Goal: Transaction & Acquisition: Book appointment/travel/reservation

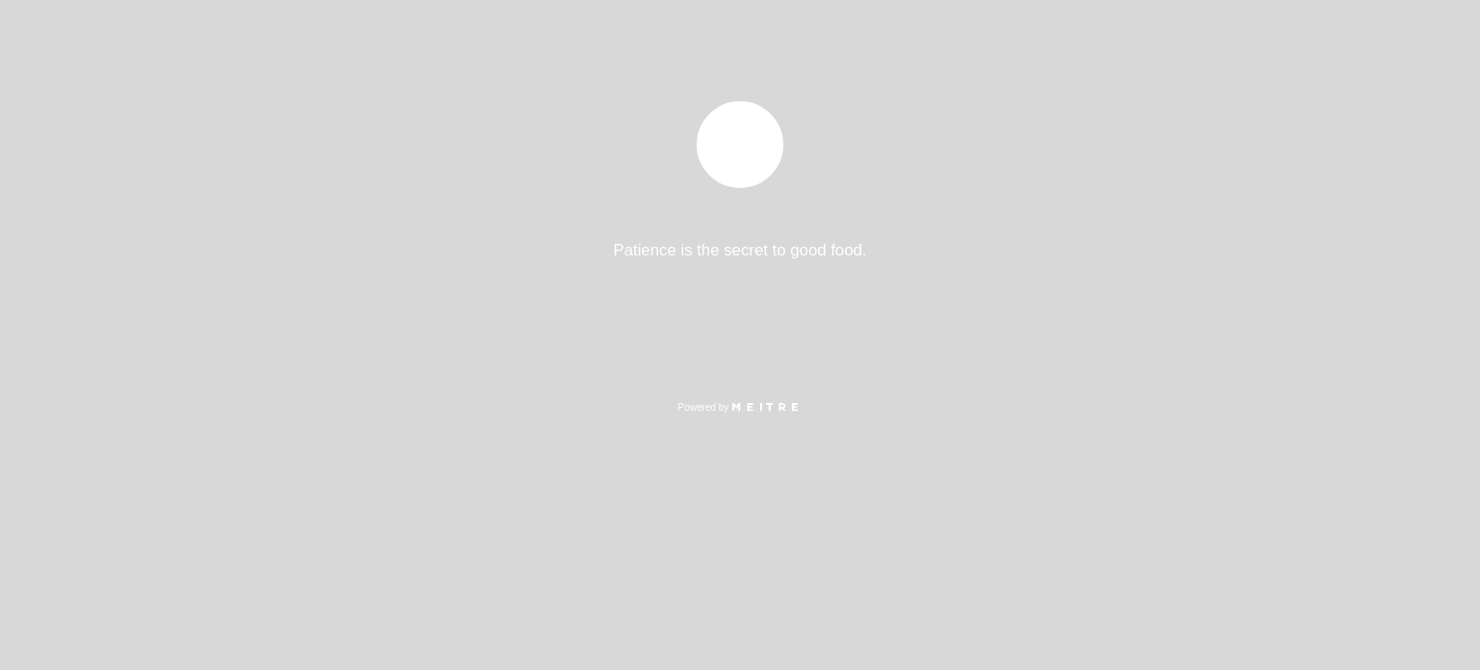
select select "pt"
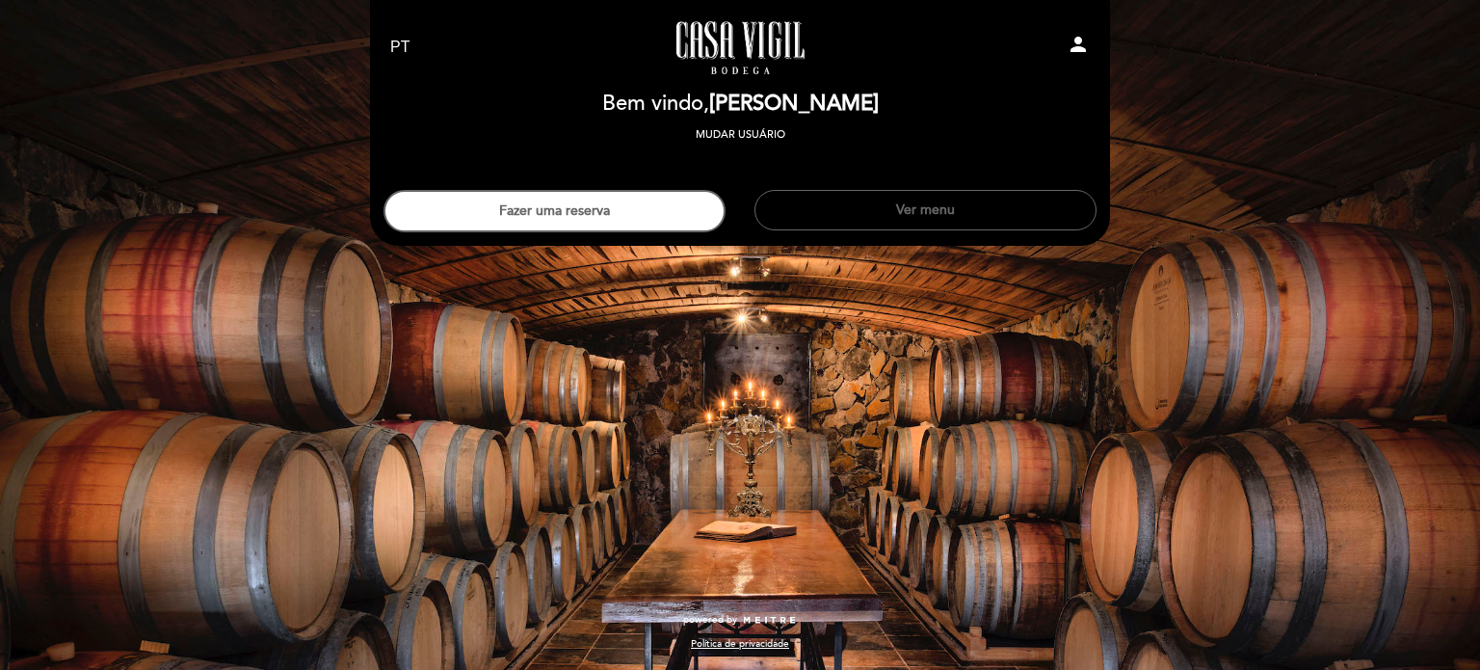
click at [1070, 47] on icon "person" at bounding box center [1078, 44] width 23 height 23
select select "pt"
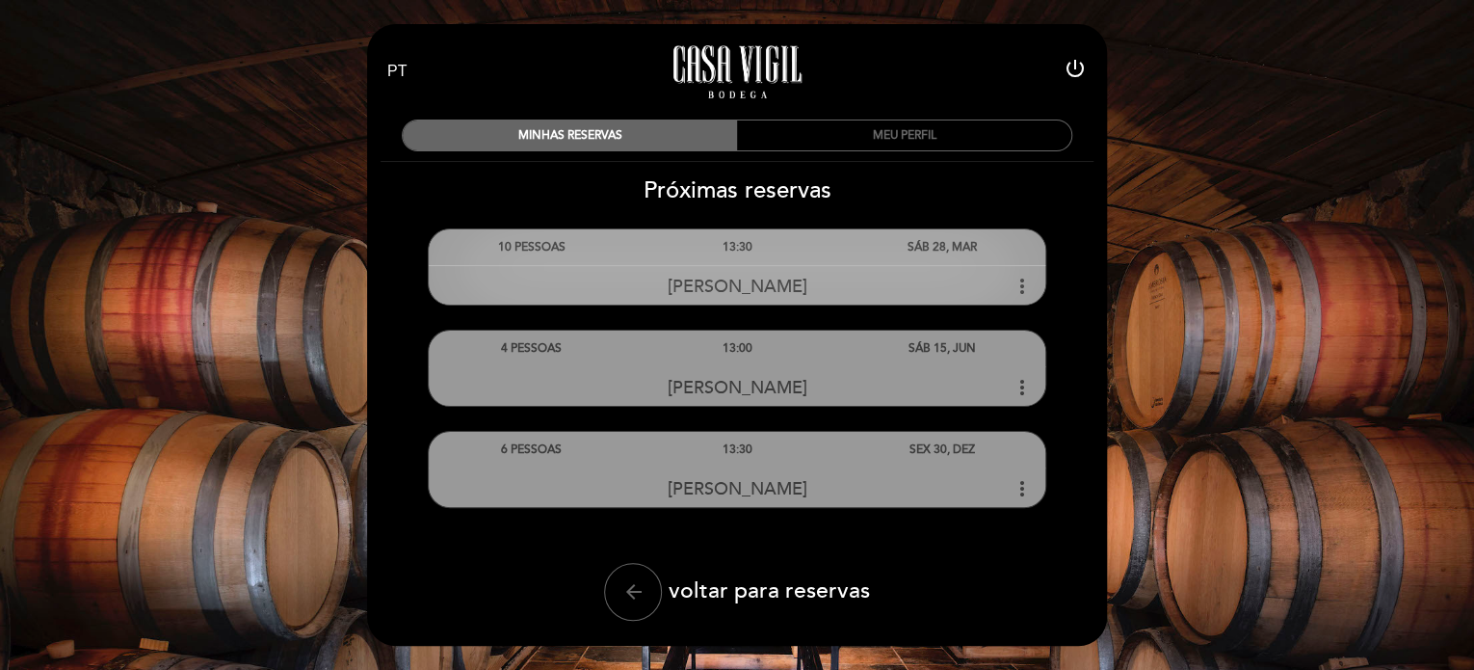
click at [1018, 285] on icon "more_vert" at bounding box center [1022, 286] width 23 height 23
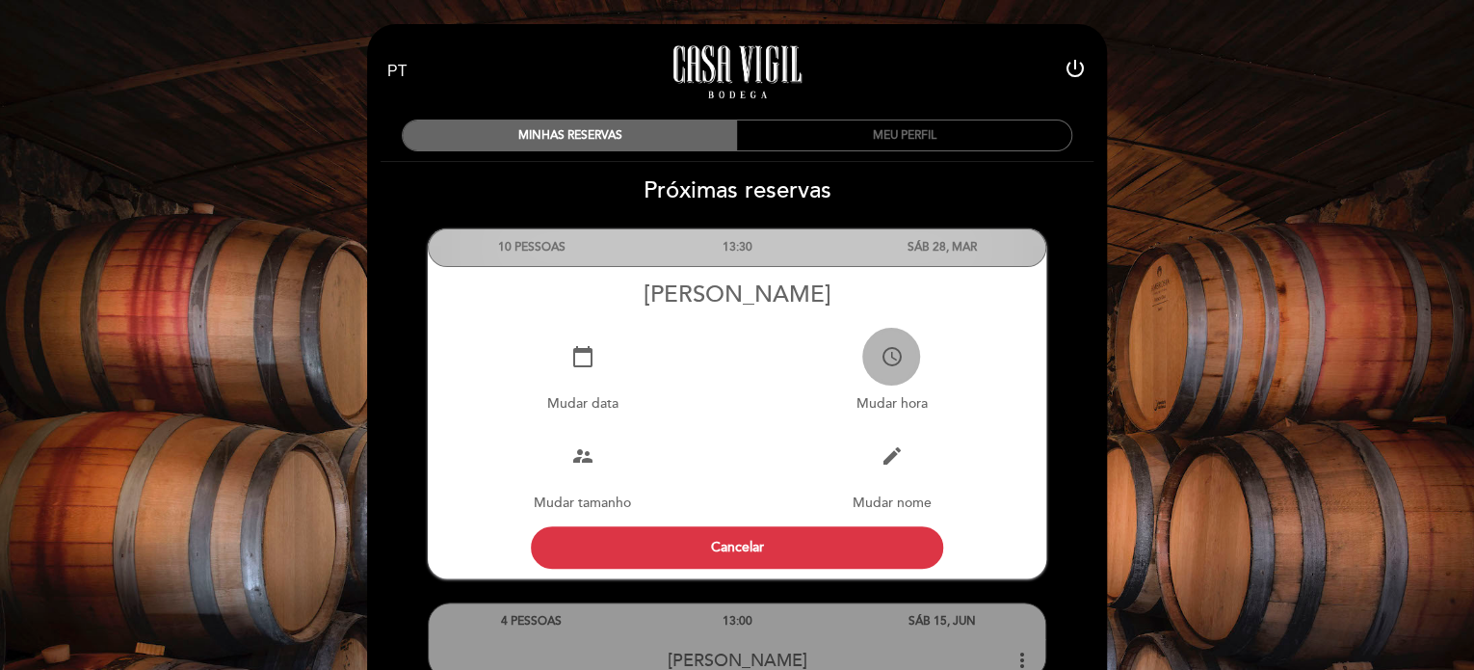
click at [891, 374] on button "access_time" at bounding box center [891, 357] width 58 height 58
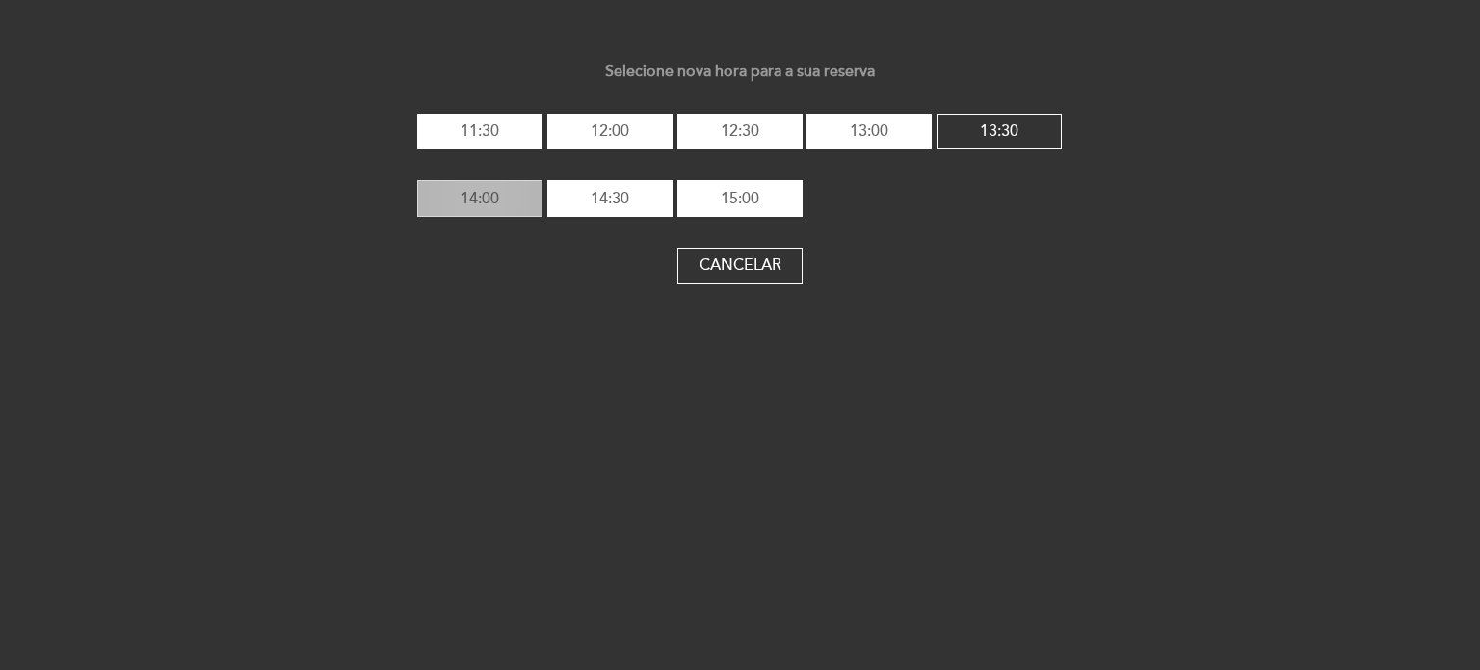
click at [498, 199] on button "14:00" at bounding box center [479, 198] width 125 height 37
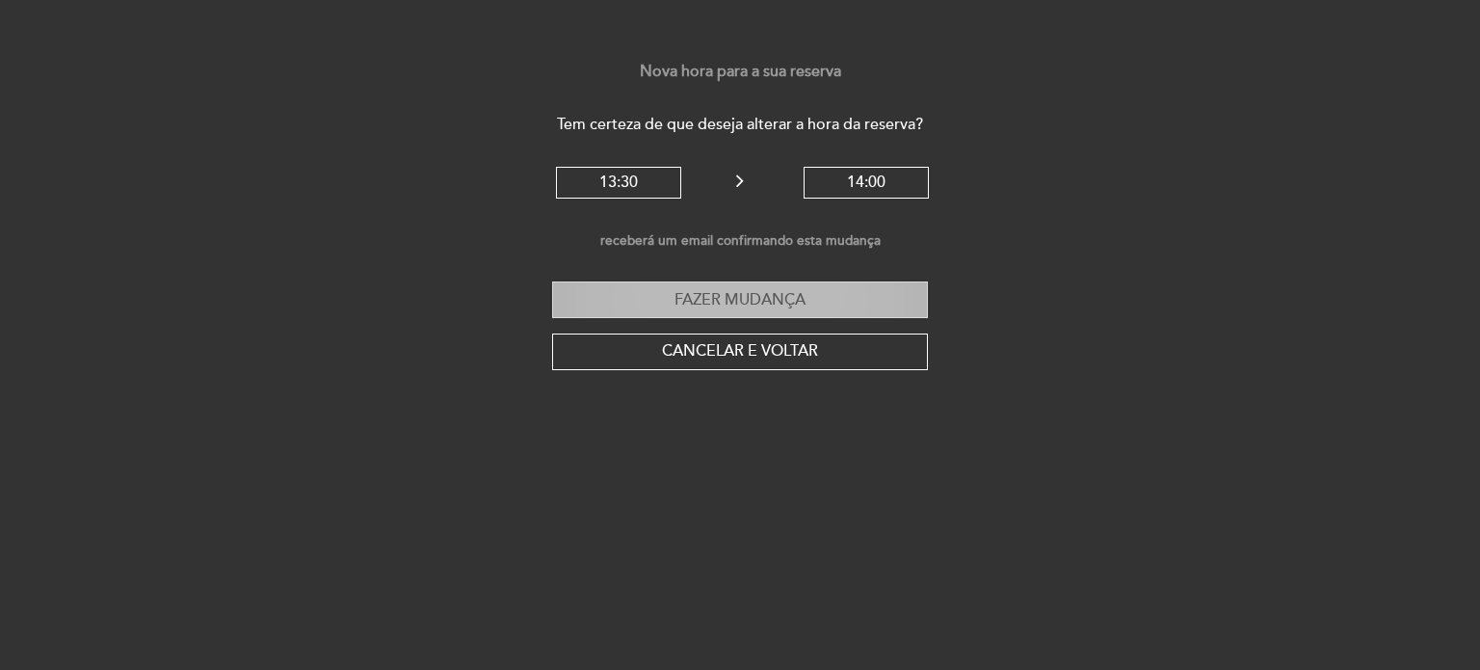
click at [751, 297] on button "Fazer mudança" at bounding box center [740, 299] width 376 height 37
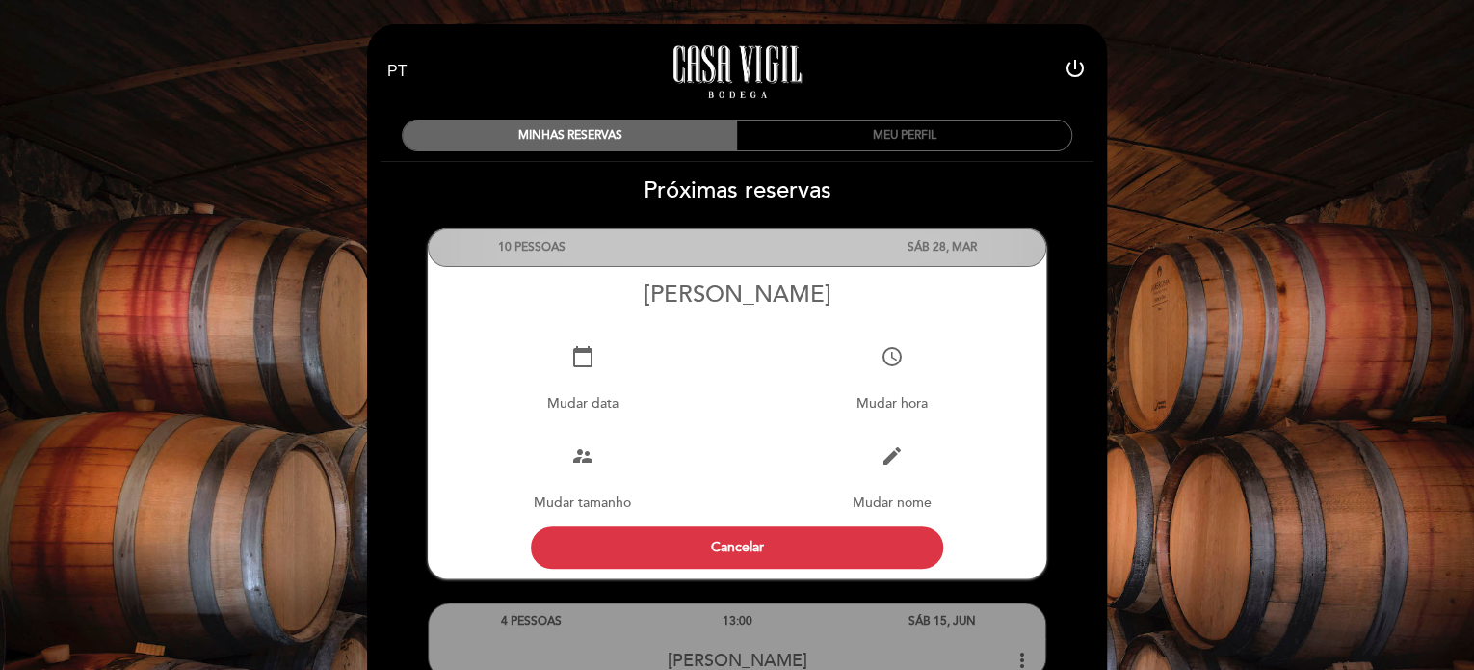
select select "pt"
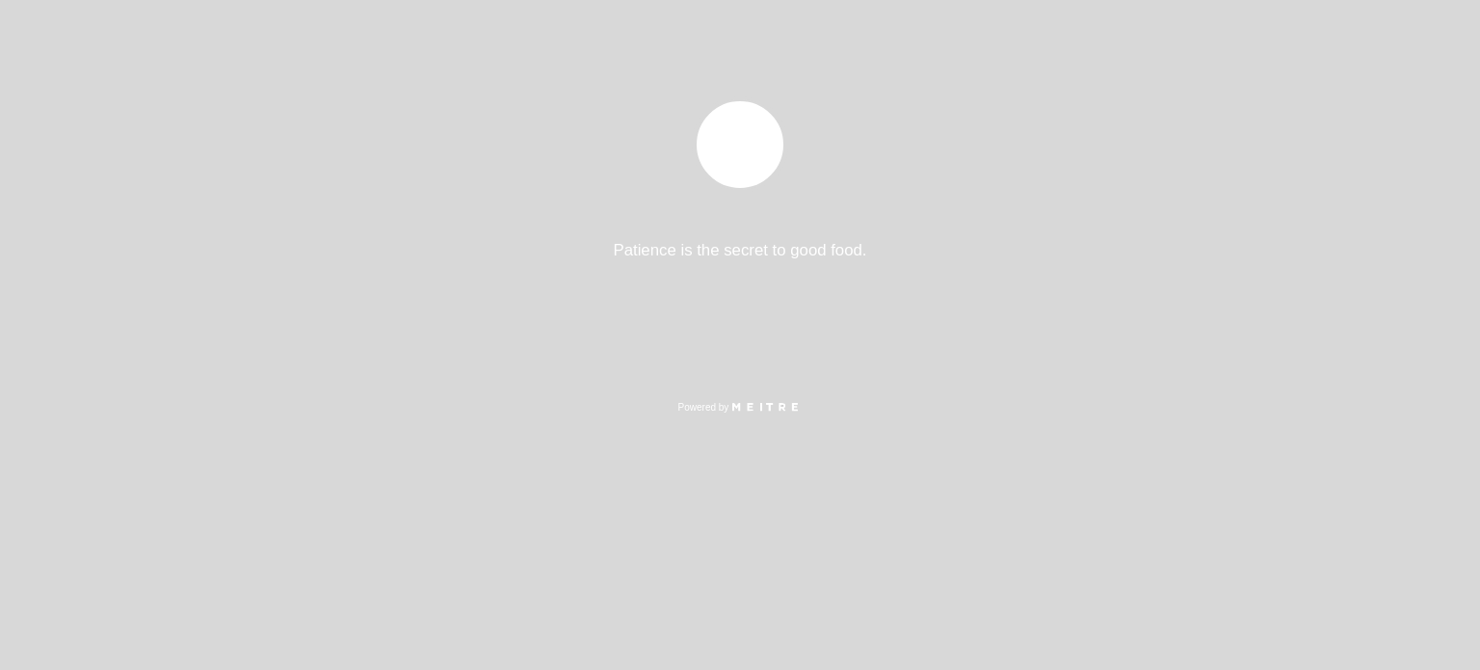
select select "pt"
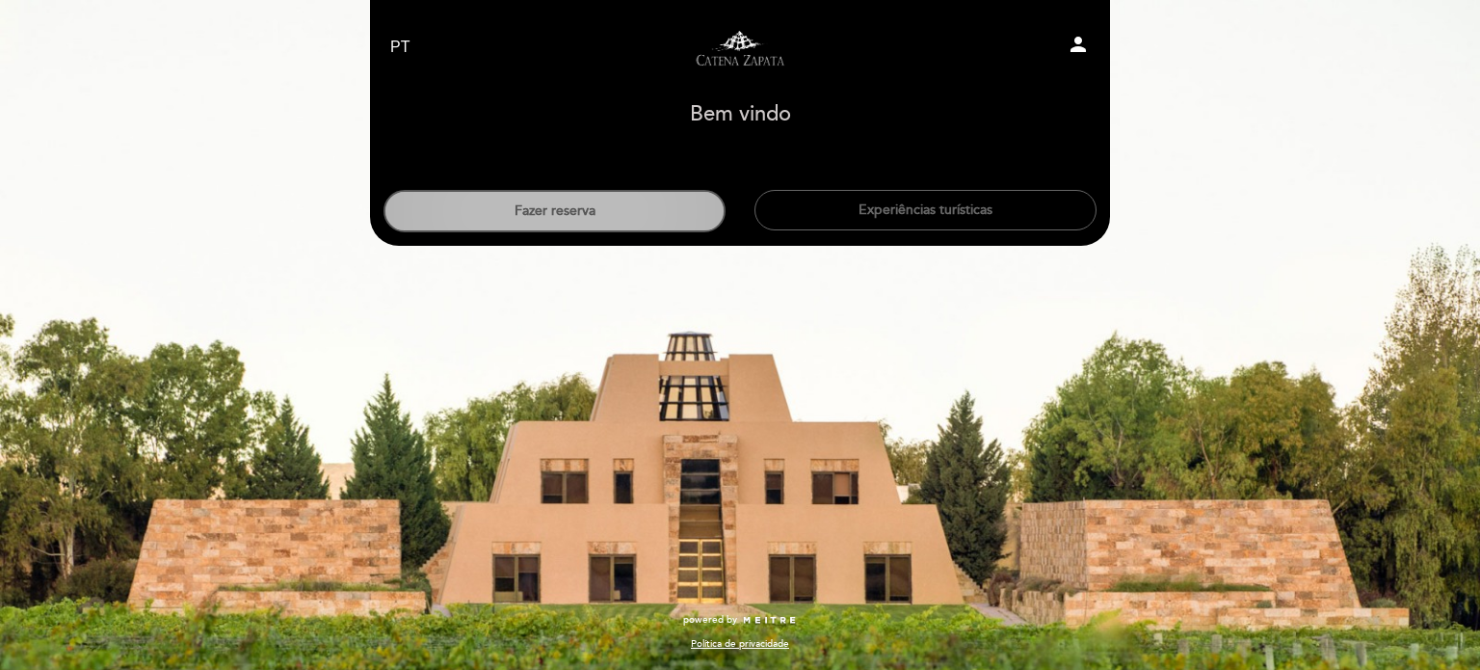
click at [568, 219] on button "Fazer reserva" at bounding box center [555, 211] width 342 height 42
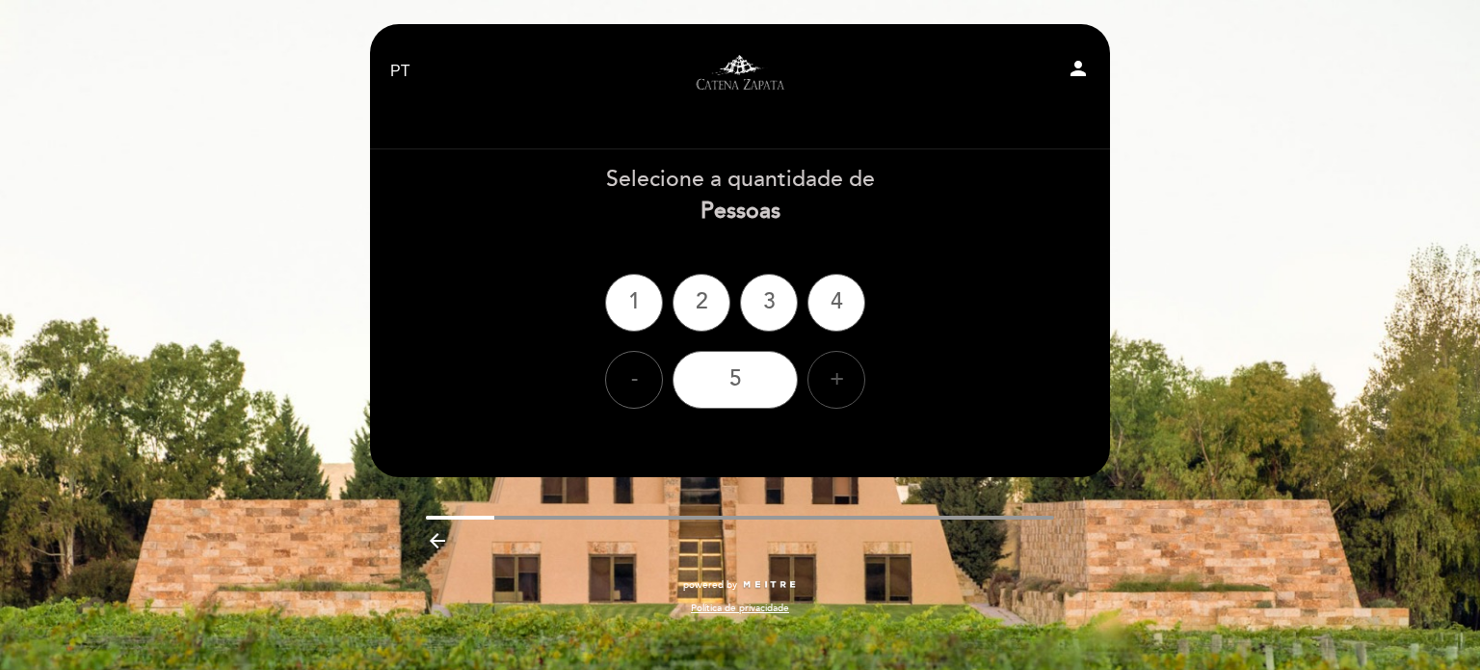
click at [837, 384] on div "+" at bounding box center [837, 380] width 58 height 58
click at [759, 384] on div "7" at bounding box center [735, 380] width 125 height 58
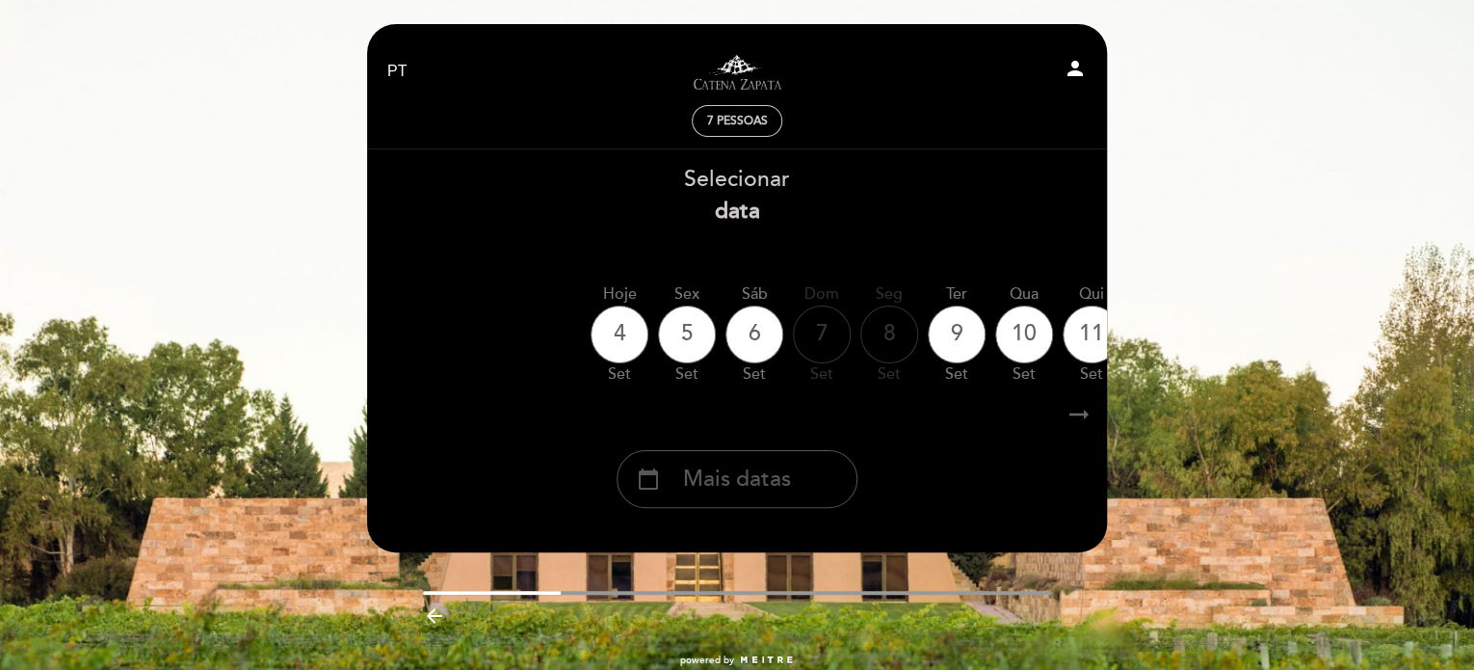
click at [771, 490] on span "Mais datas" at bounding box center [737, 479] width 108 height 32
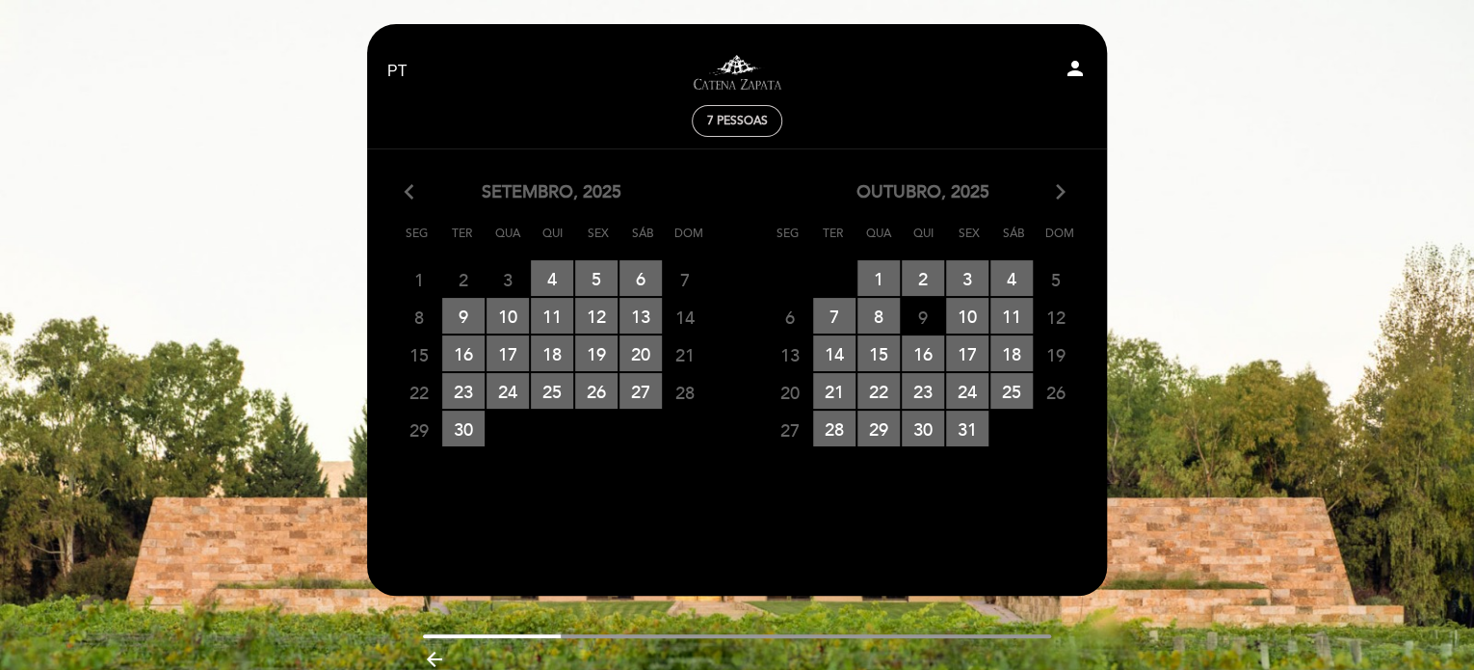
click at [1063, 196] on icon "arrow_forward_ios" at bounding box center [1060, 192] width 17 height 25
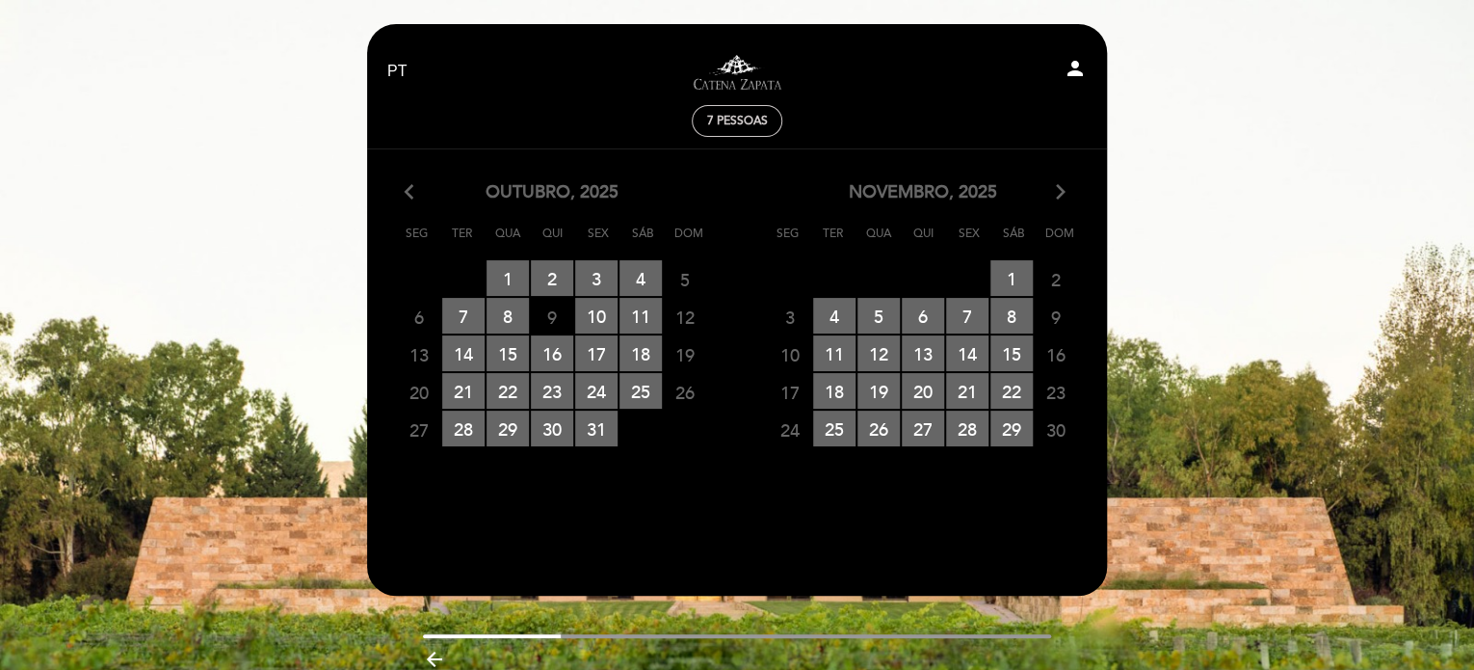
click at [1063, 196] on icon "arrow_forward_ios" at bounding box center [1060, 192] width 17 height 25
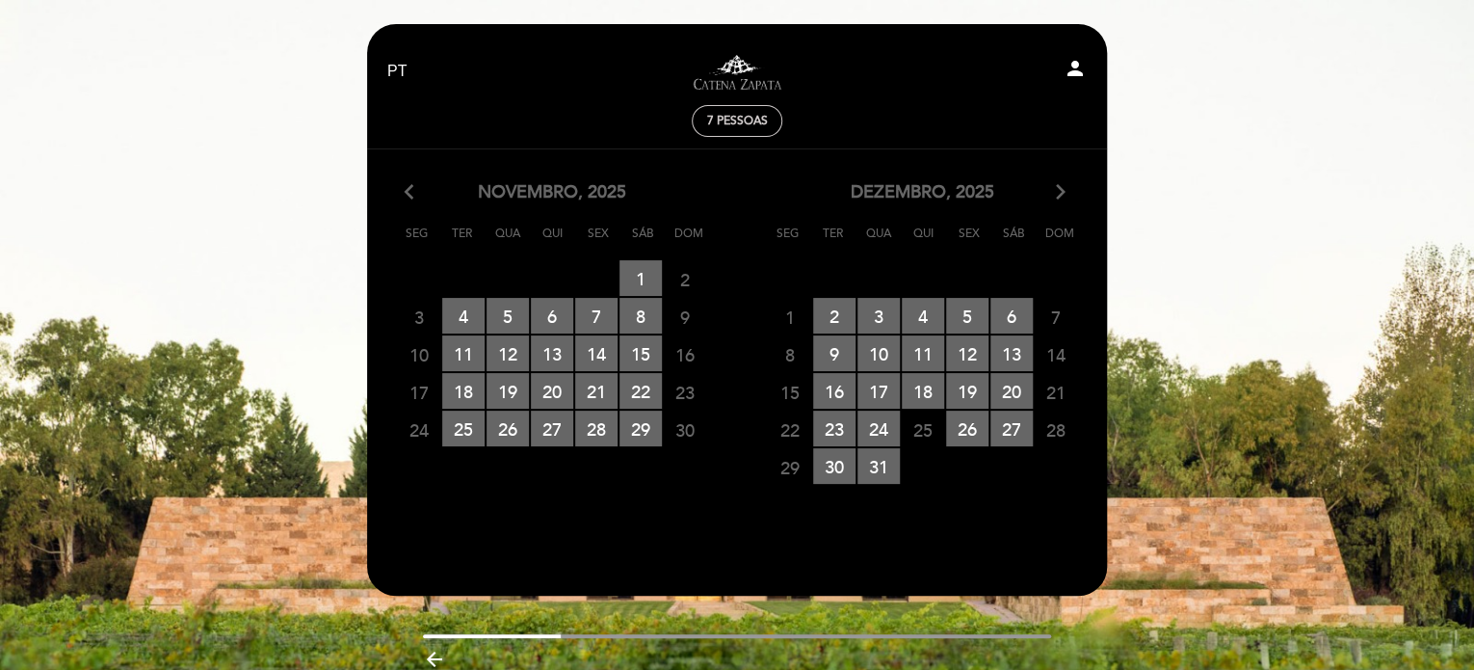
click at [1063, 196] on icon "arrow_forward_ios" at bounding box center [1060, 192] width 17 height 25
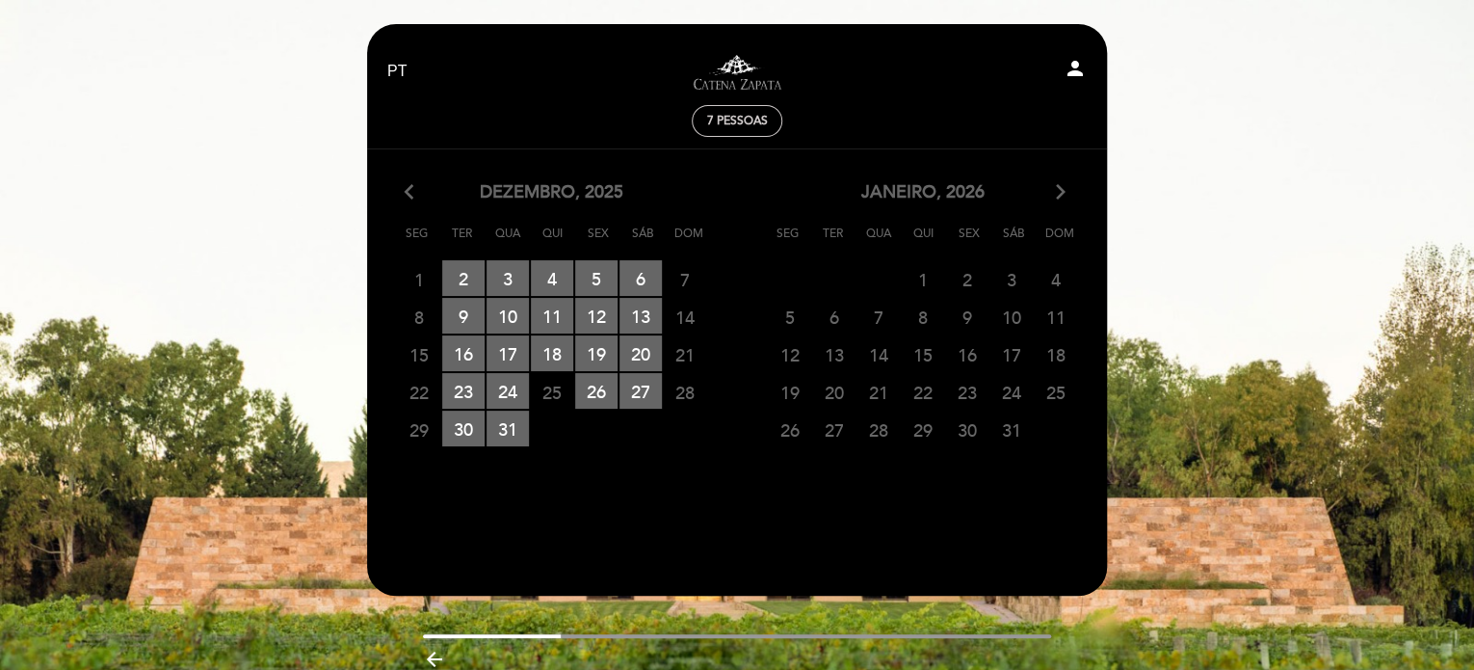
click at [1063, 196] on icon "arrow_forward_ios" at bounding box center [1060, 192] width 17 height 25
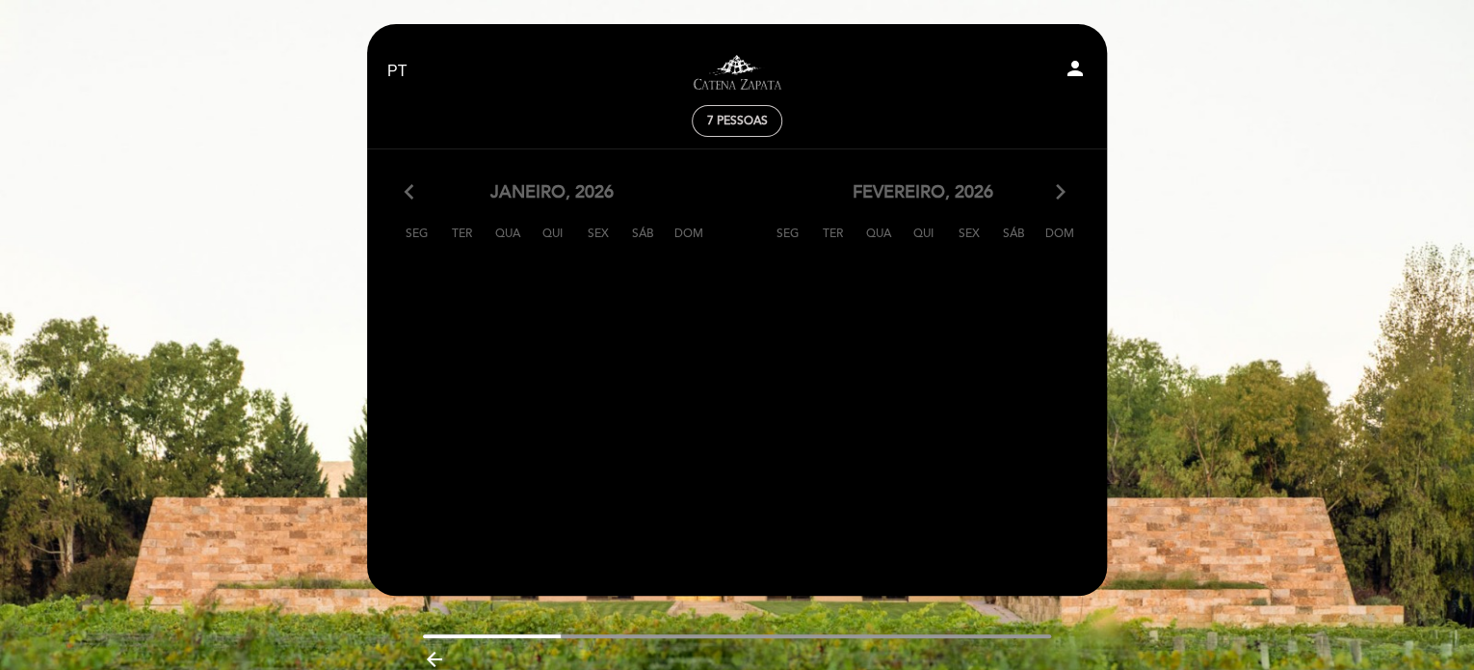
click at [409, 189] on icon "arrow_back_ios" at bounding box center [413, 192] width 17 height 25
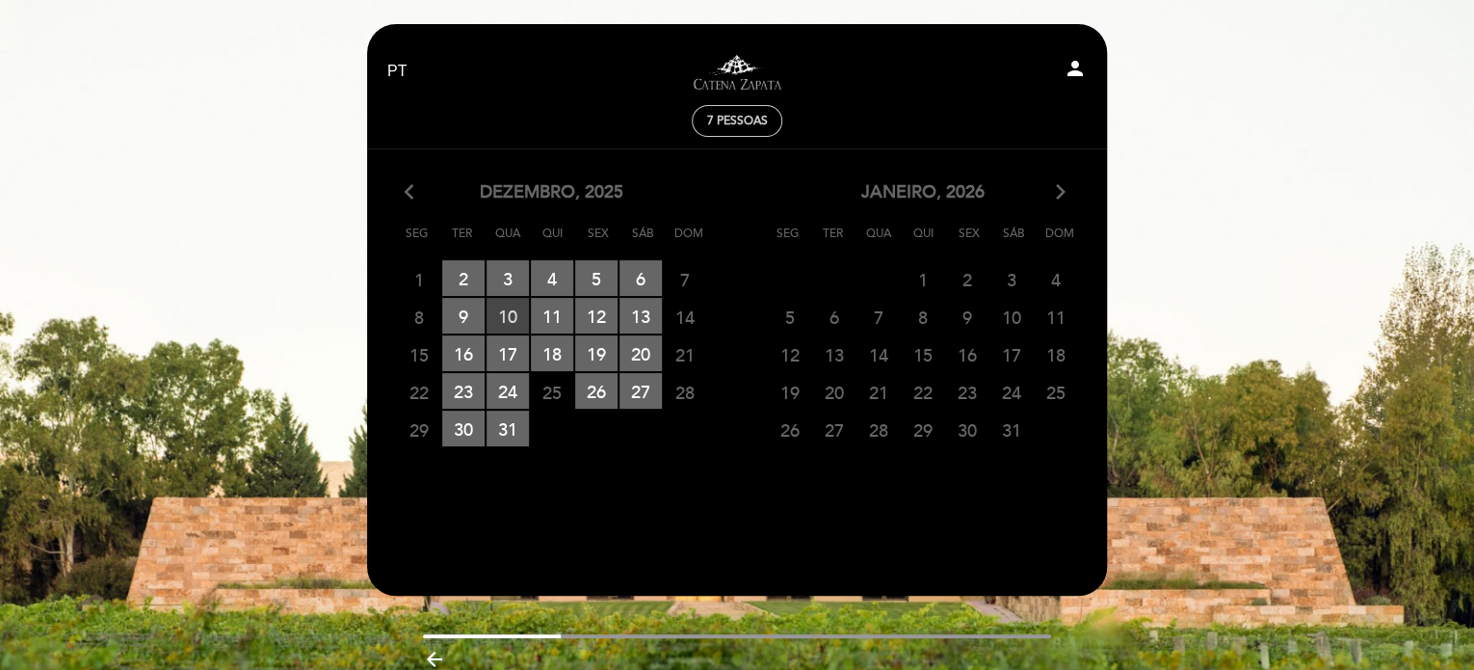
click at [500, 317] on span "10 RESERVAS DISPONÍVEIS" at bounding box center [508, 316] width 42 height 36
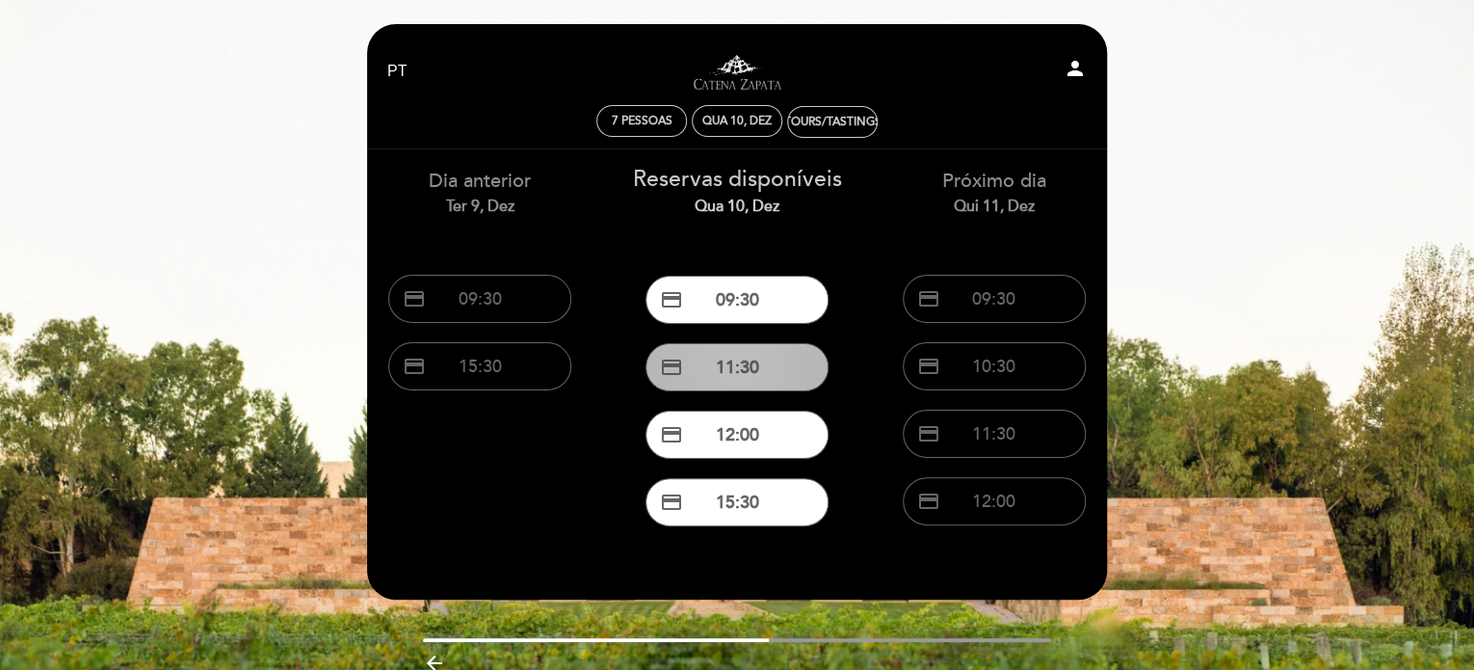
click at [736, 372] on button "credit_card 11:30" at bounding box center [737, 367] width 183 height 48
